Goal: Communication & Community: Connect with others

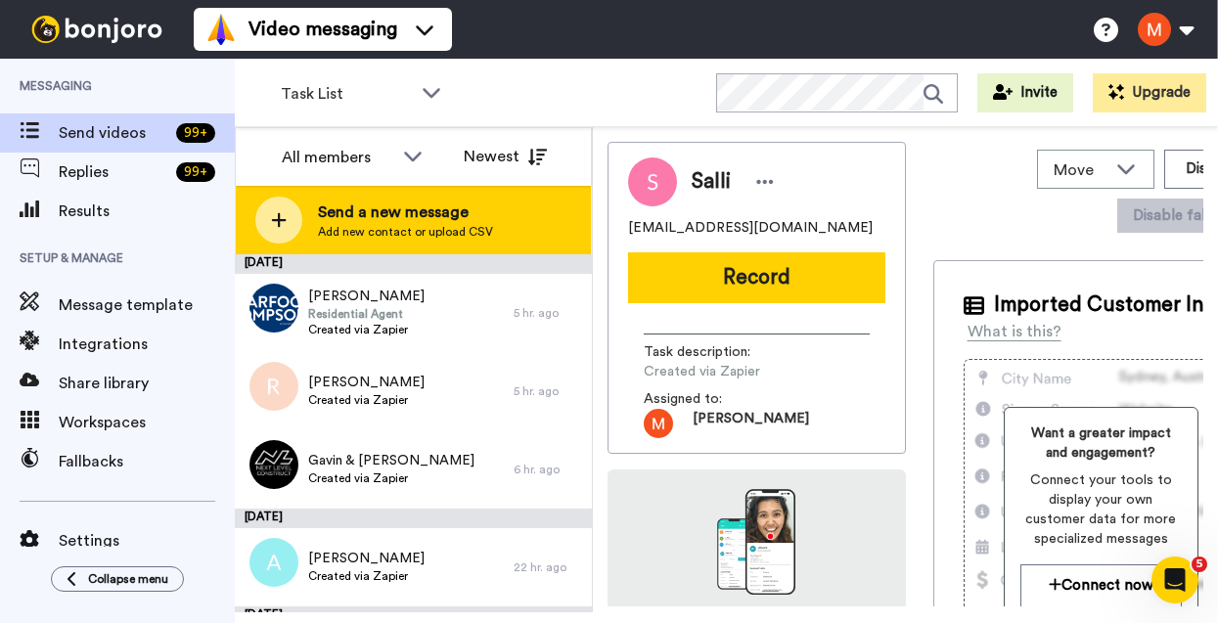
click at [409, 206] on span "Send a new message" at bounding box center [405, 212] width 175 height 23
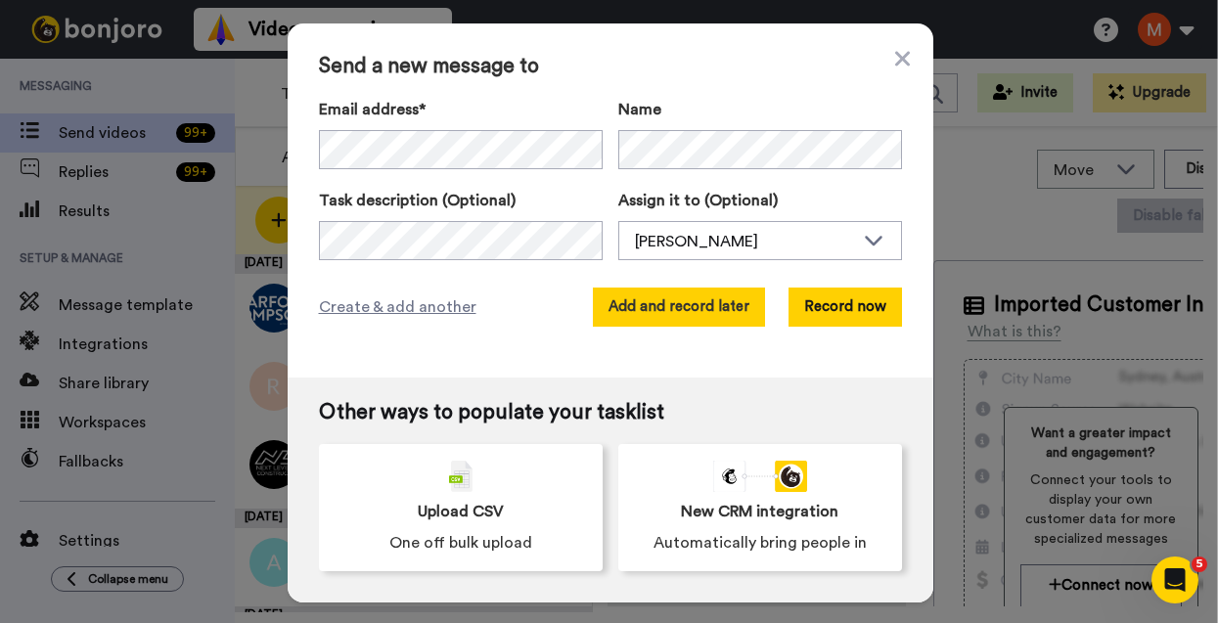
click at [632, 209] on button "Add and record later" at bounding box center [679, 307] width 172 height 39
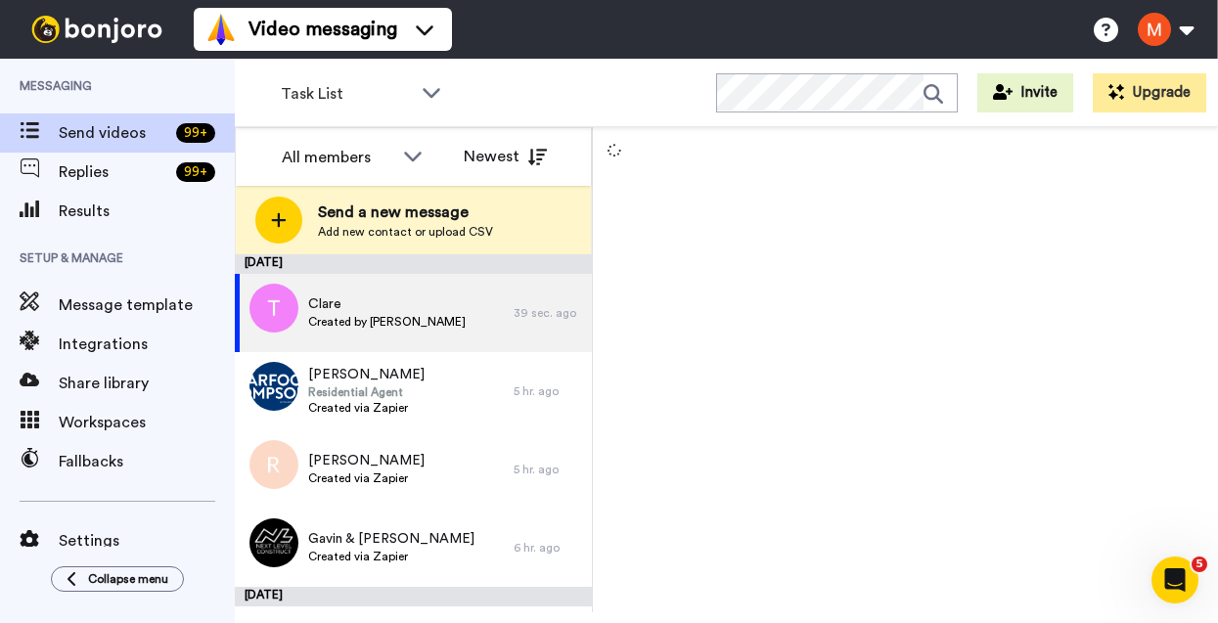
click at [340, 209] on div "Send a new message Add new contact or upload CSV" at bounding box center [413, 220] width 355 height 69
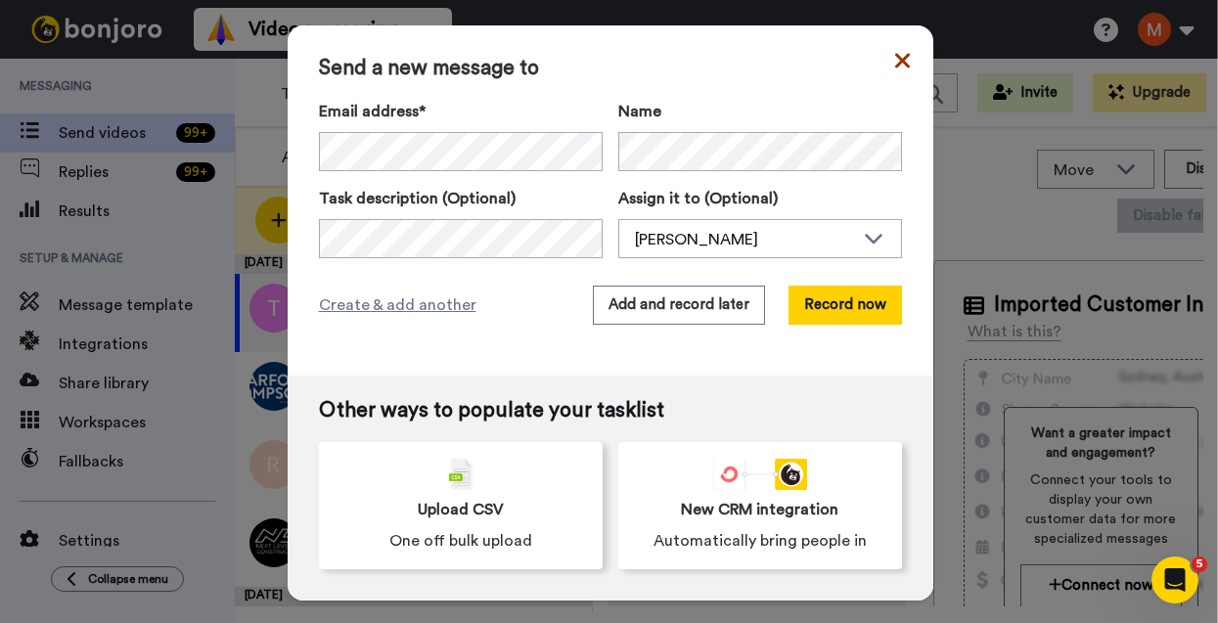
click at [632, 67] on icon at bounding box center [902, 60] width 15 height 23
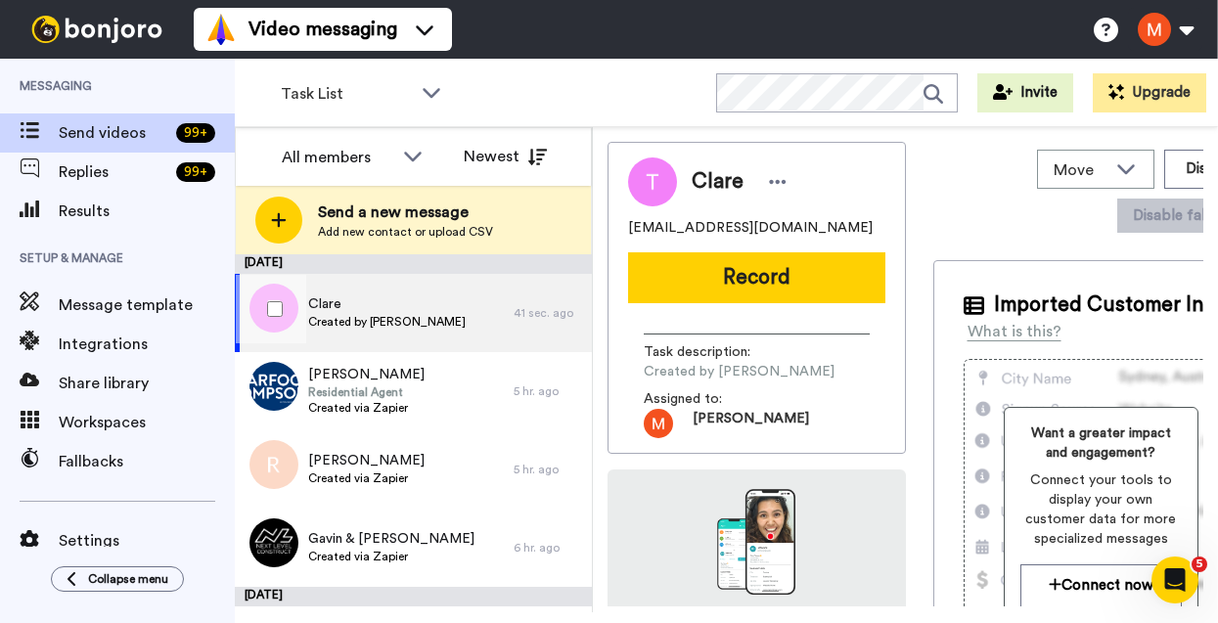
click at [369, 209] on span "Clare" at bounding box center [387, 305] width 158 height 20
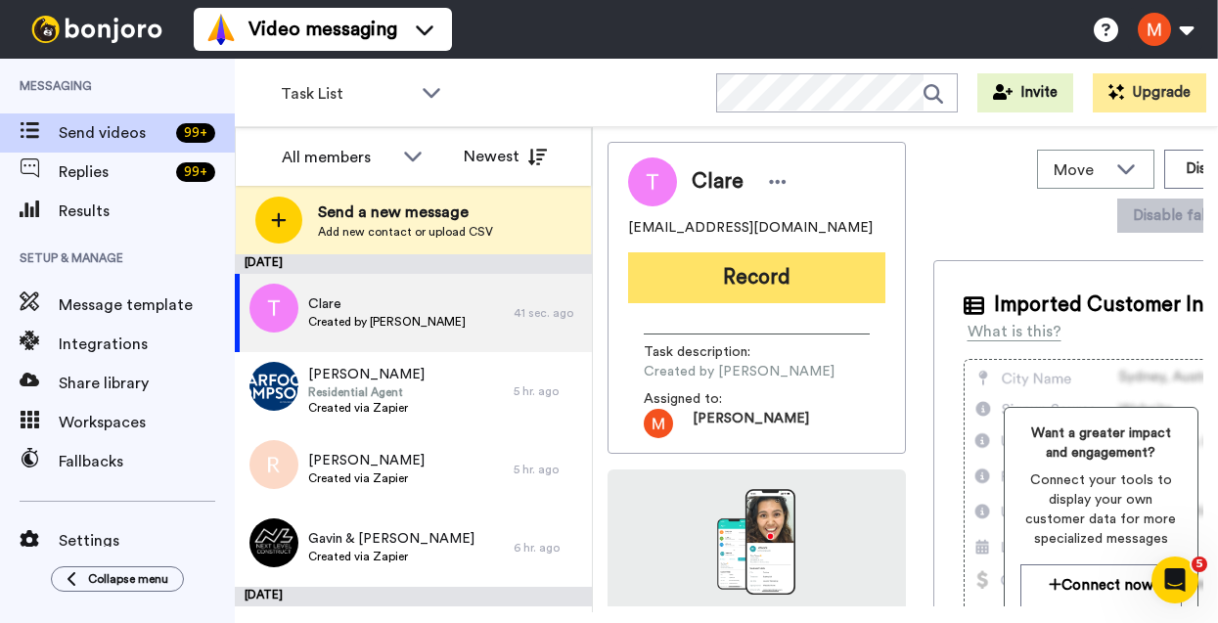
click at [632, 209] on button "Record" at bounding box center [756, 277] width 257 height 51
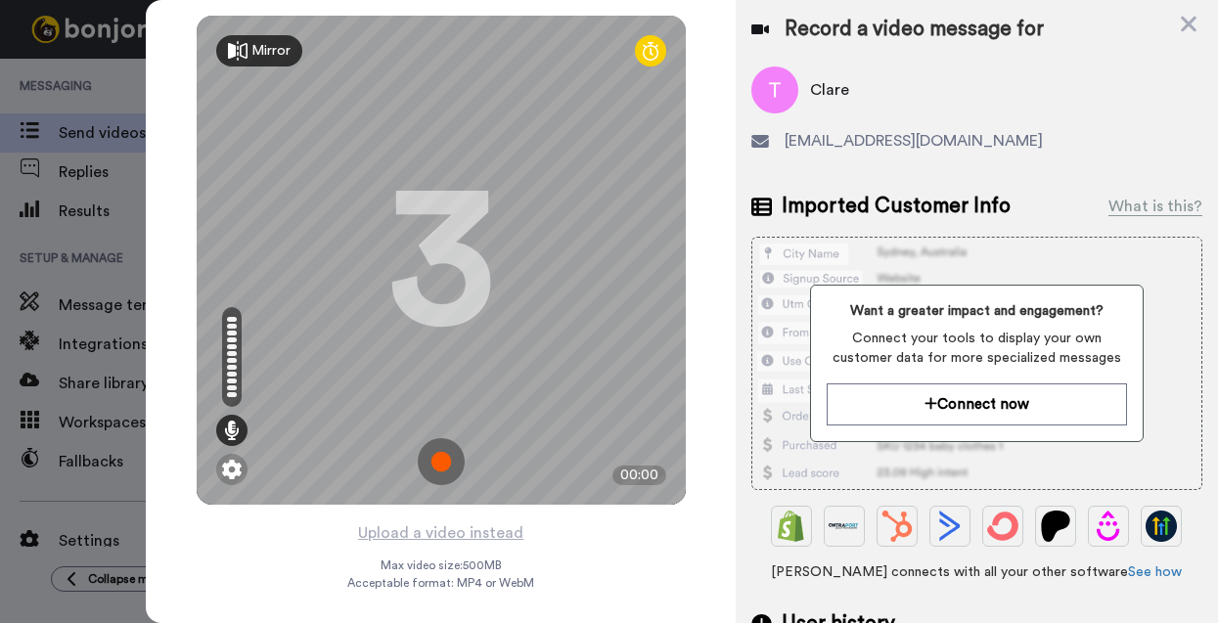
click at [440, 209] on img at bounding box center [441, 461] width 47 height 47
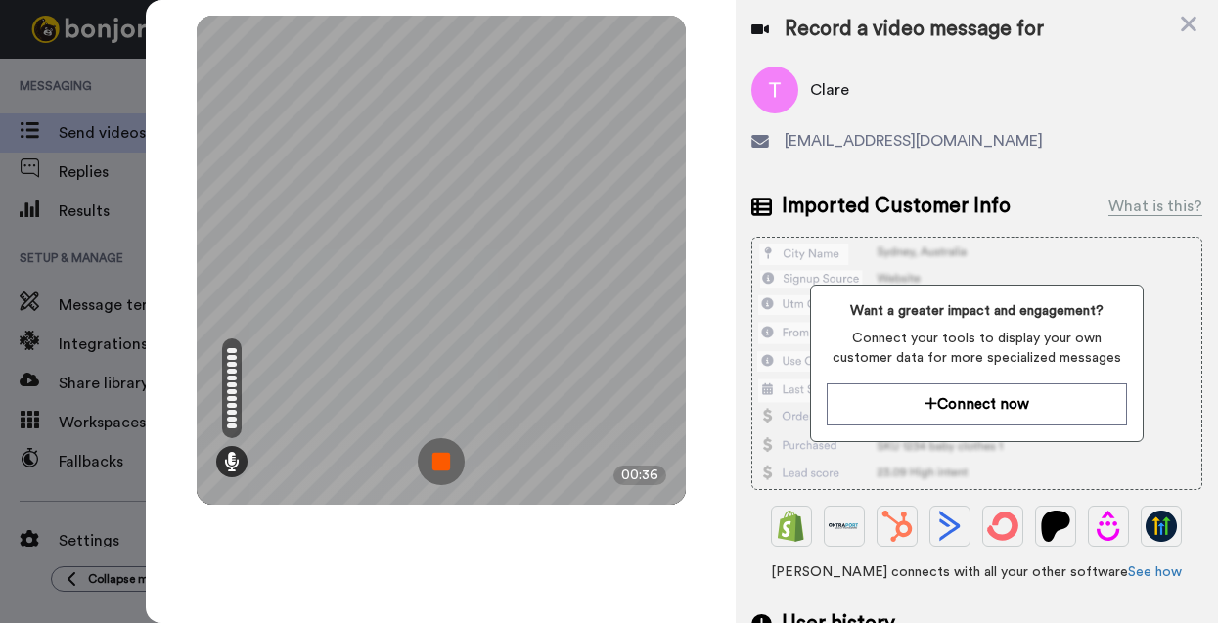
drag, startPoint x: 441, startPoint y: 467, endPoint x: 67, endPoint y: 432, distance: 376.5
click at [441, 209] on img at bounding box center [441, 461] width 47 height 47
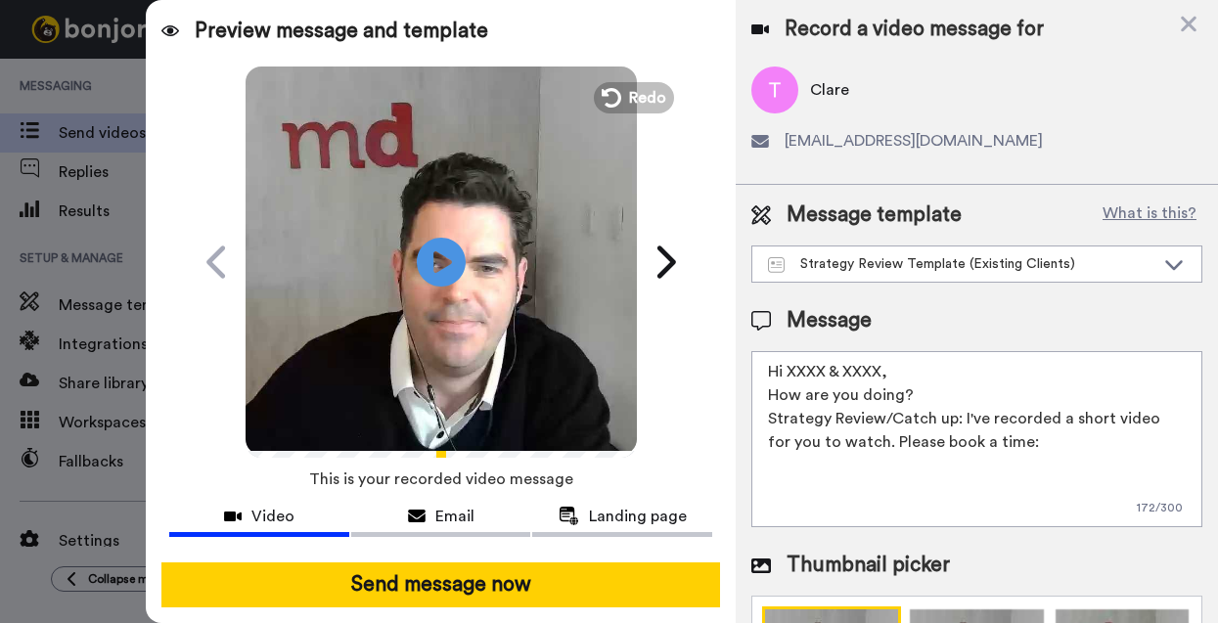
drag, startPoint x: 892, startPoint y: 368, endPoint x: 788, endPoint y: 367, distance: 103.7
click at [632, 209] on textarea "Hi XXXX & XXXX, How are you doing? Strategy Review/Catch up: I've recorded a sh…" at bounding box center [977, 439] width 451 height 176
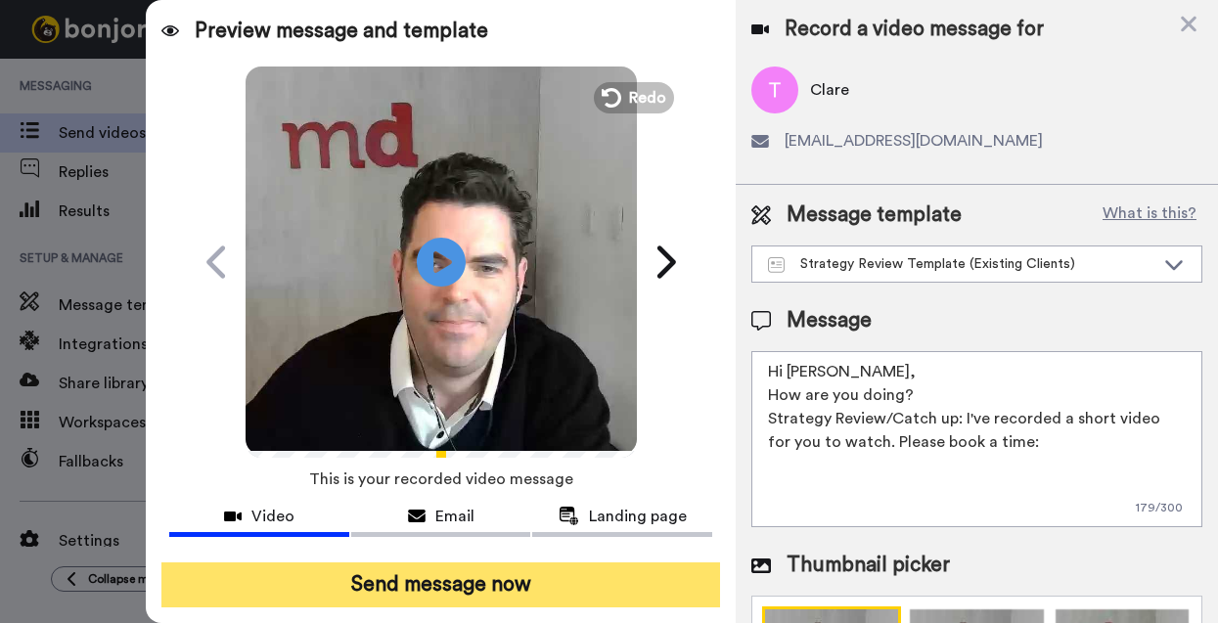
type textarea "Hi [PERSON_NAME], How are you doing? Strategy Review/Catch up: I've recorded a …"
click at [556, 209] on button "Send message now" at bounding box center [440, 585] width 559 height 45
